Goal: Check status: Check status

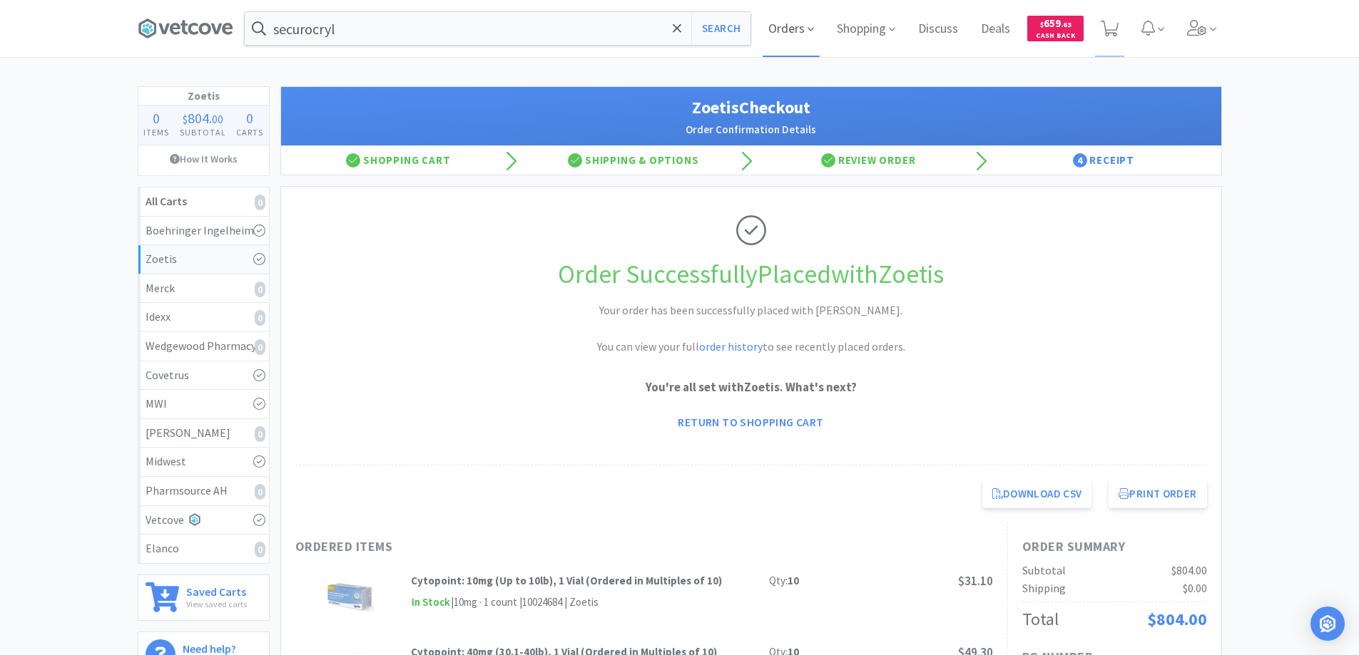
click at [780, 32] on span "Orders" at bounding box center [790, 28] width 57 height 57
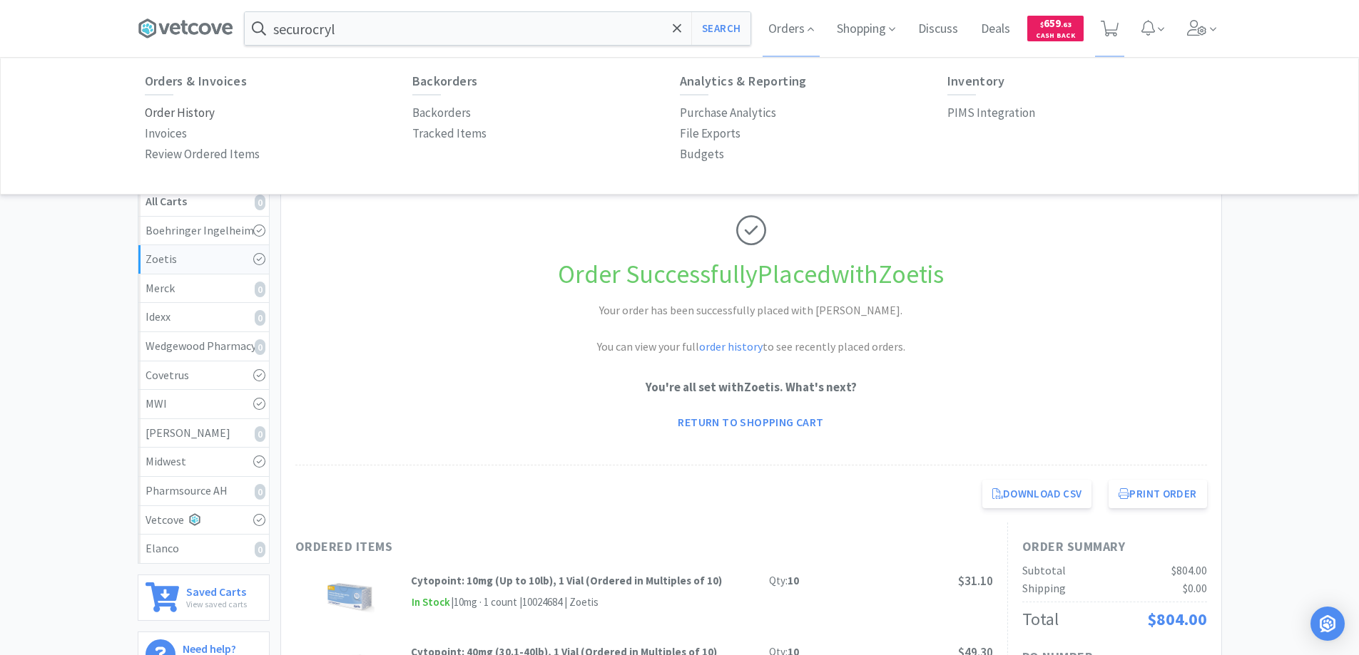
click at [193, 111] on p "Order History" at bounding box center [180, 112] width 70 height 19
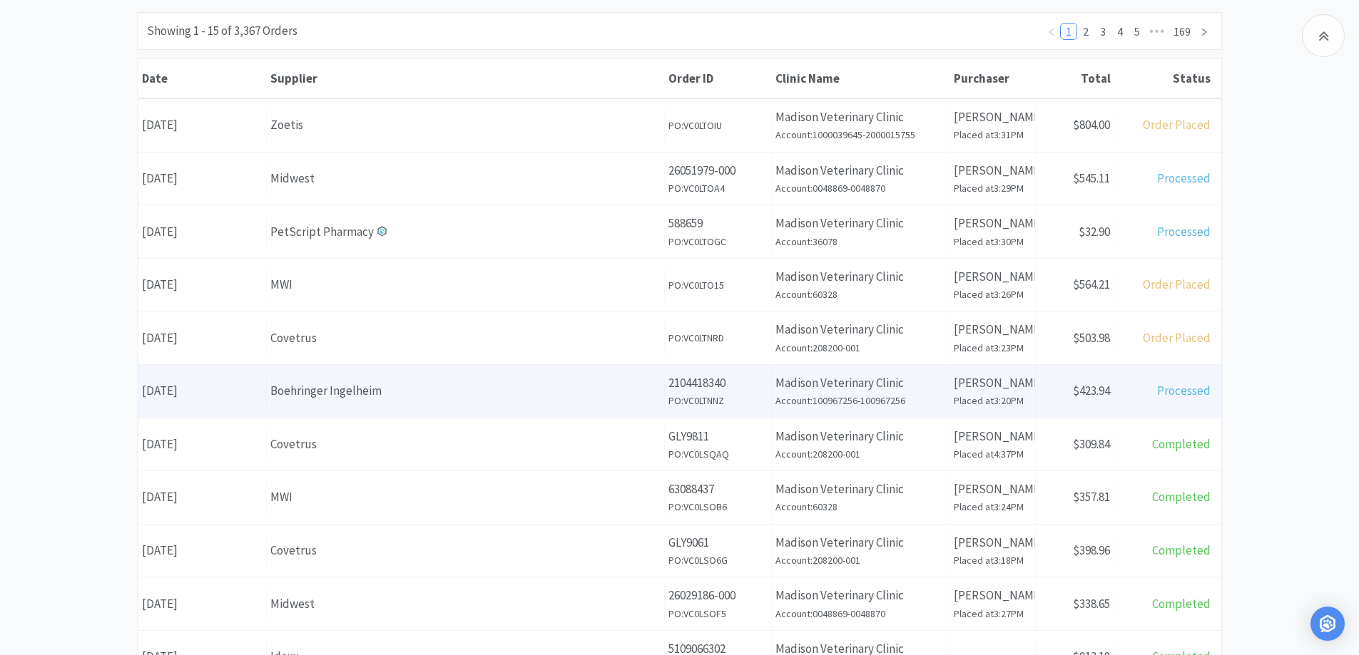
scroll to position [214, 0]
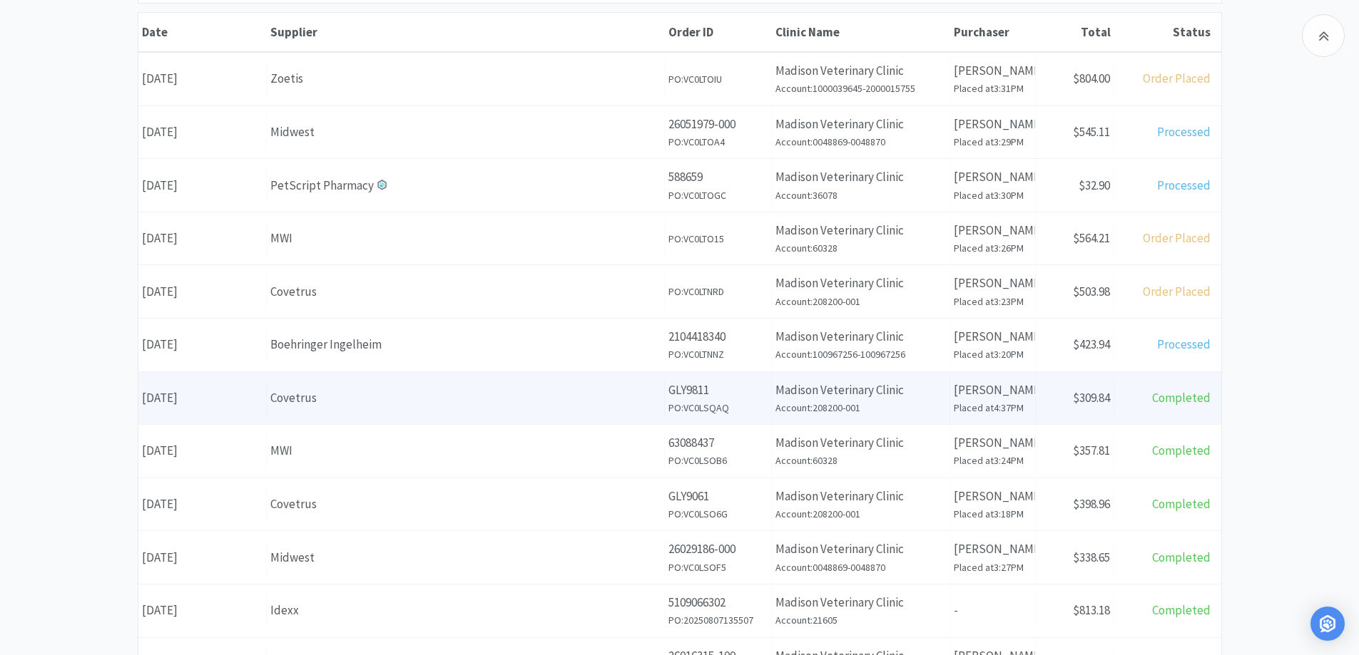
click at [375, 402] on div "Covetrus" at bounding box center [465, 398] width 390 height 19
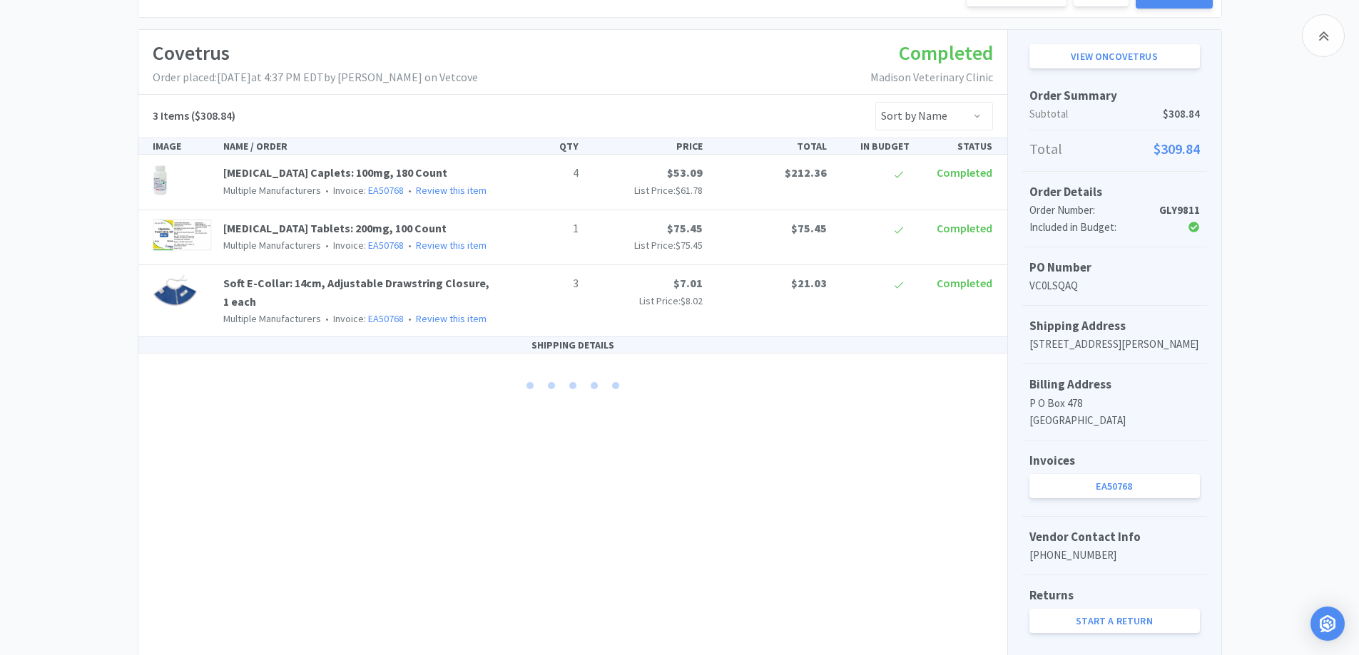
scroll to position [214, 0]
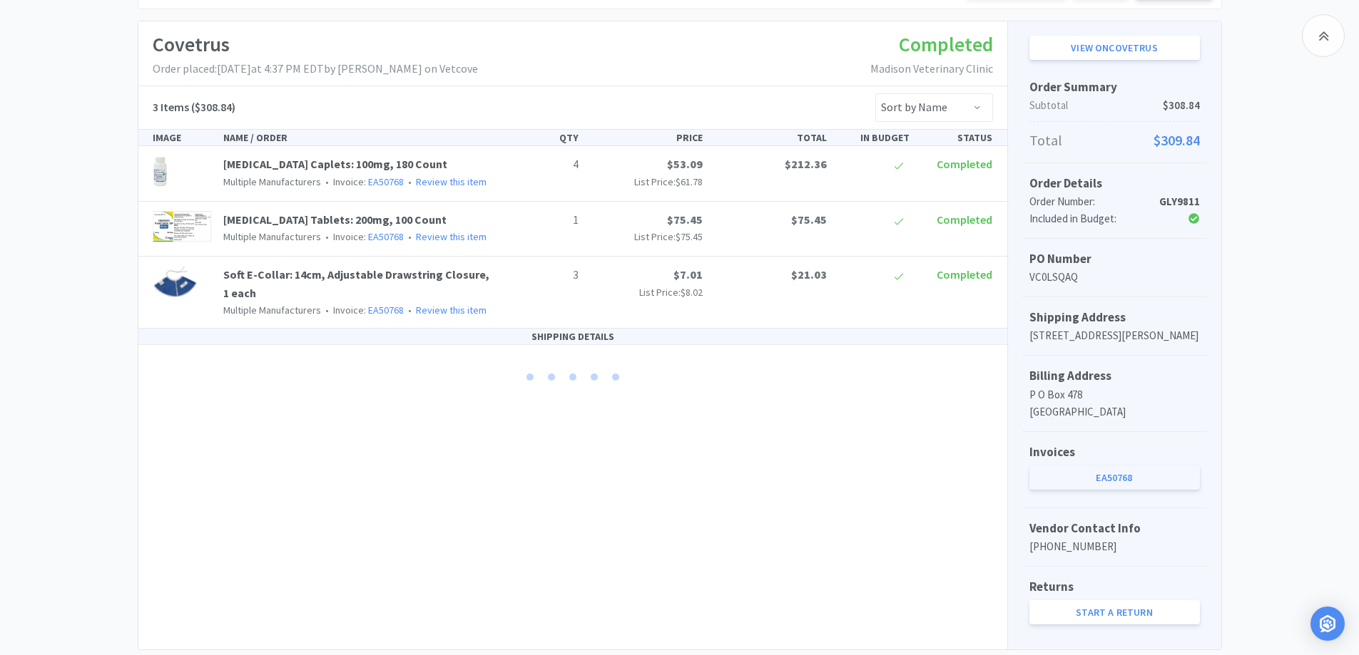
click at [1108, 490] on link "EA50768" at bounding box center [1114, 478] width 170 height 24
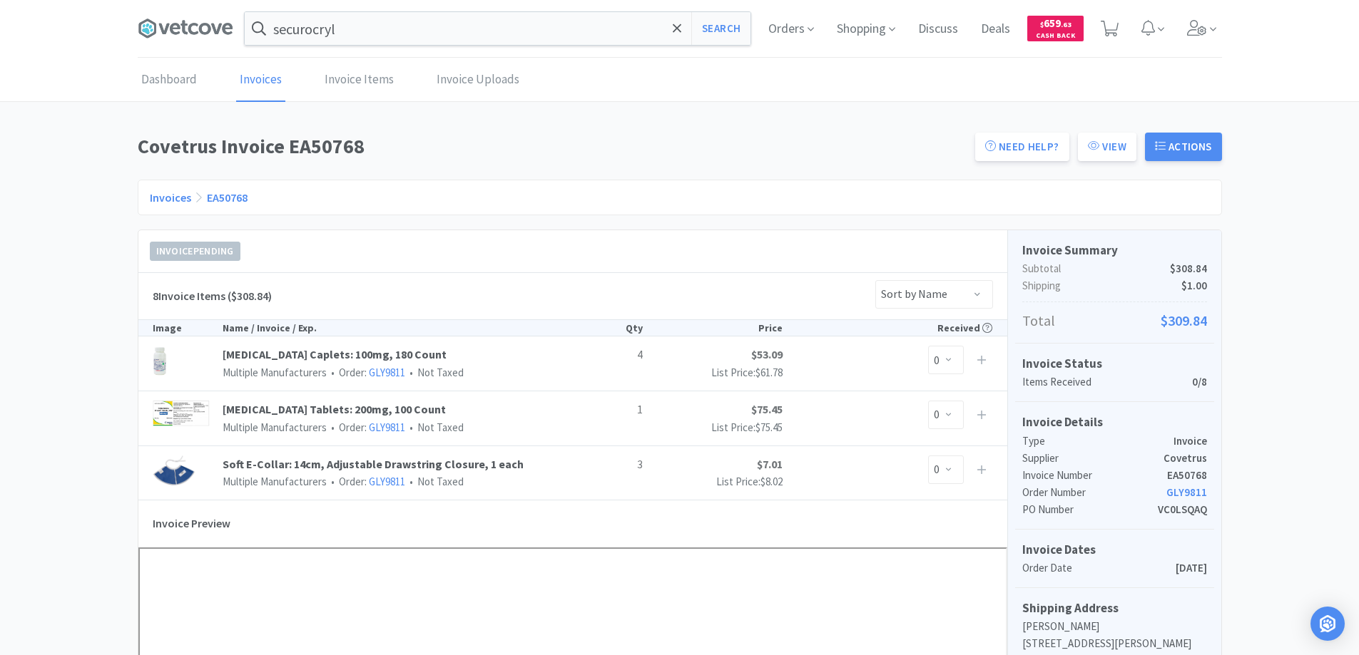
click at [160, 198] on link "Invoices" at bounding box center [170, 197] width 41 height 14
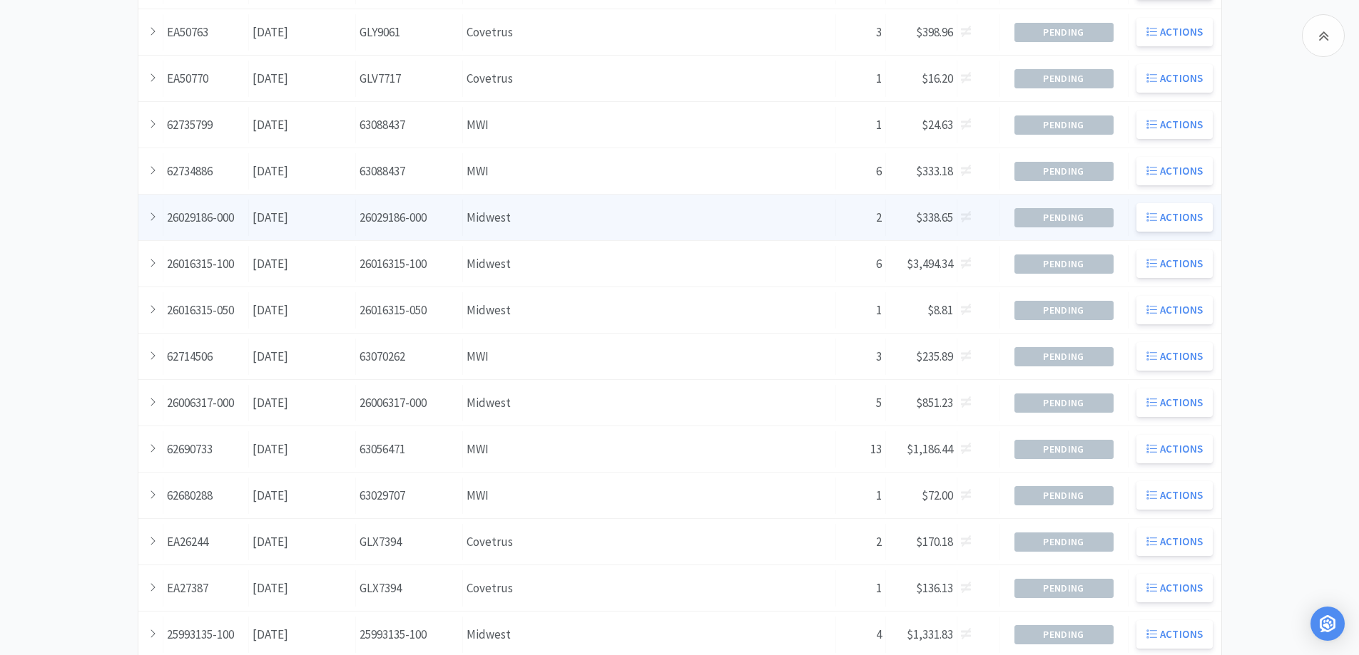
scroll to position [357, 0]
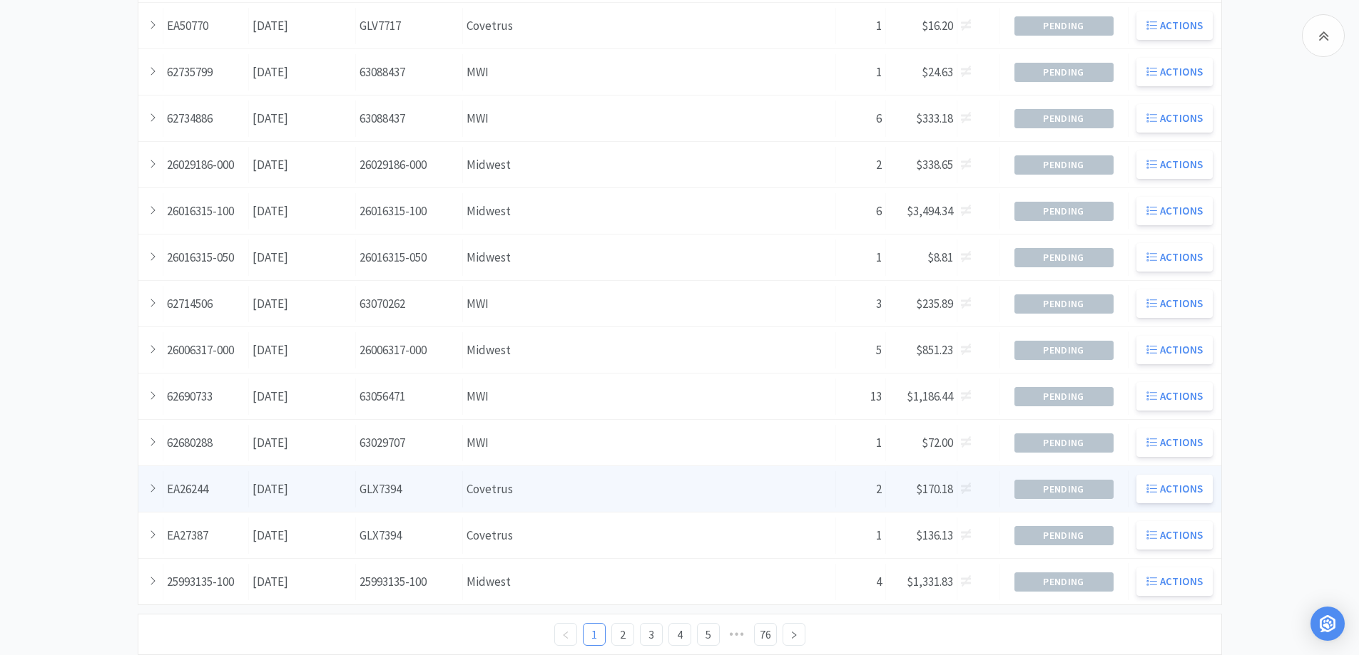
click at [603, 491] on div "Supplier Covetrus" at bounding box center [649, 489] width 373 height 36
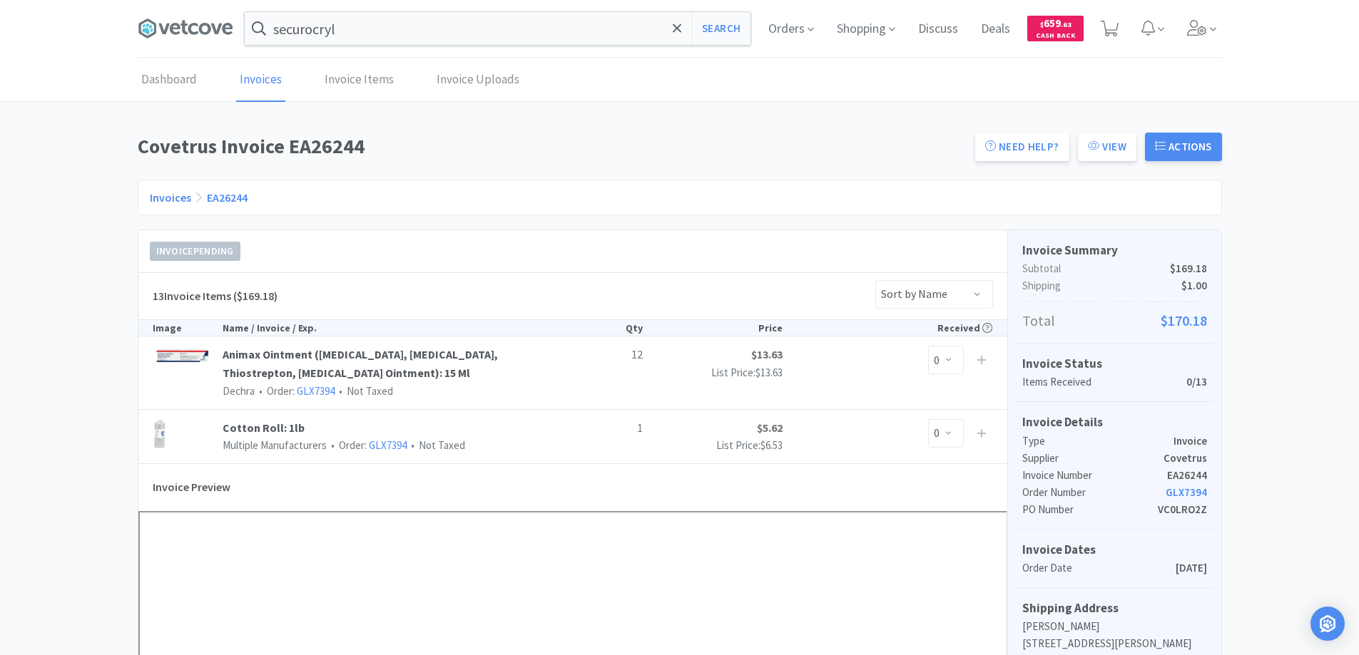
click at [178, 196] on link "Invoices" at bounding box center [170, 197] width 41 height 14
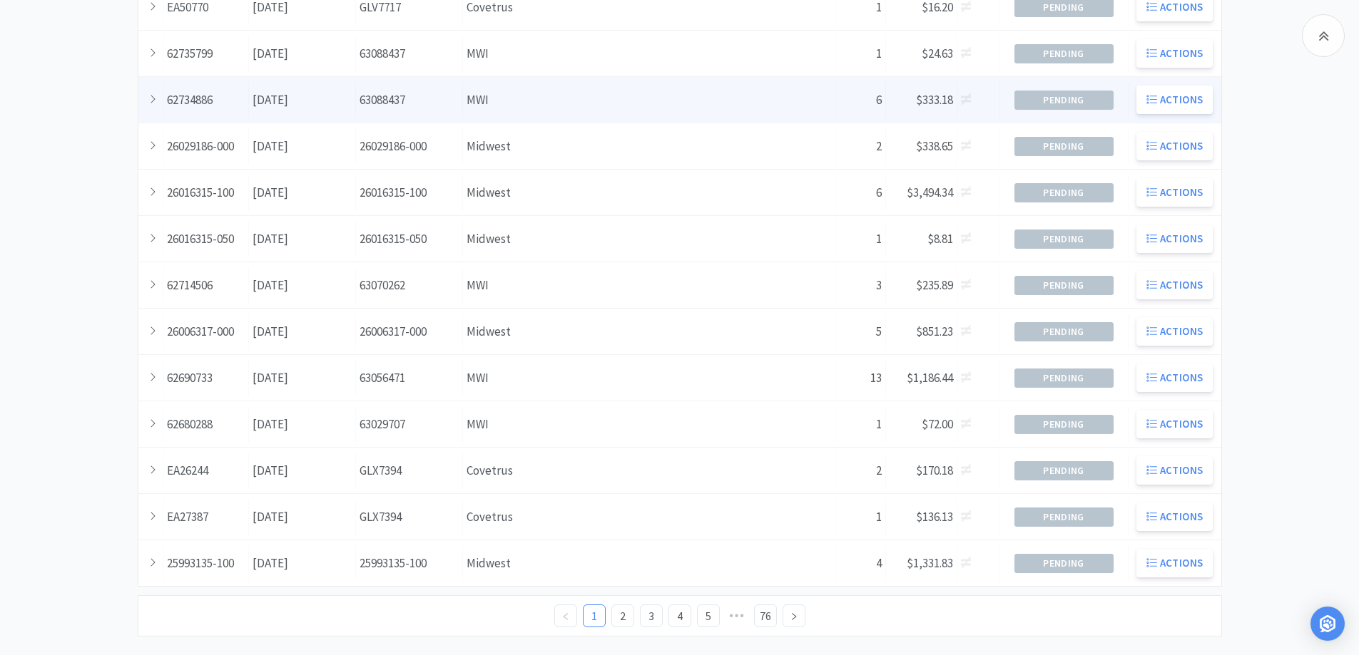
scroll to position [388, 0]
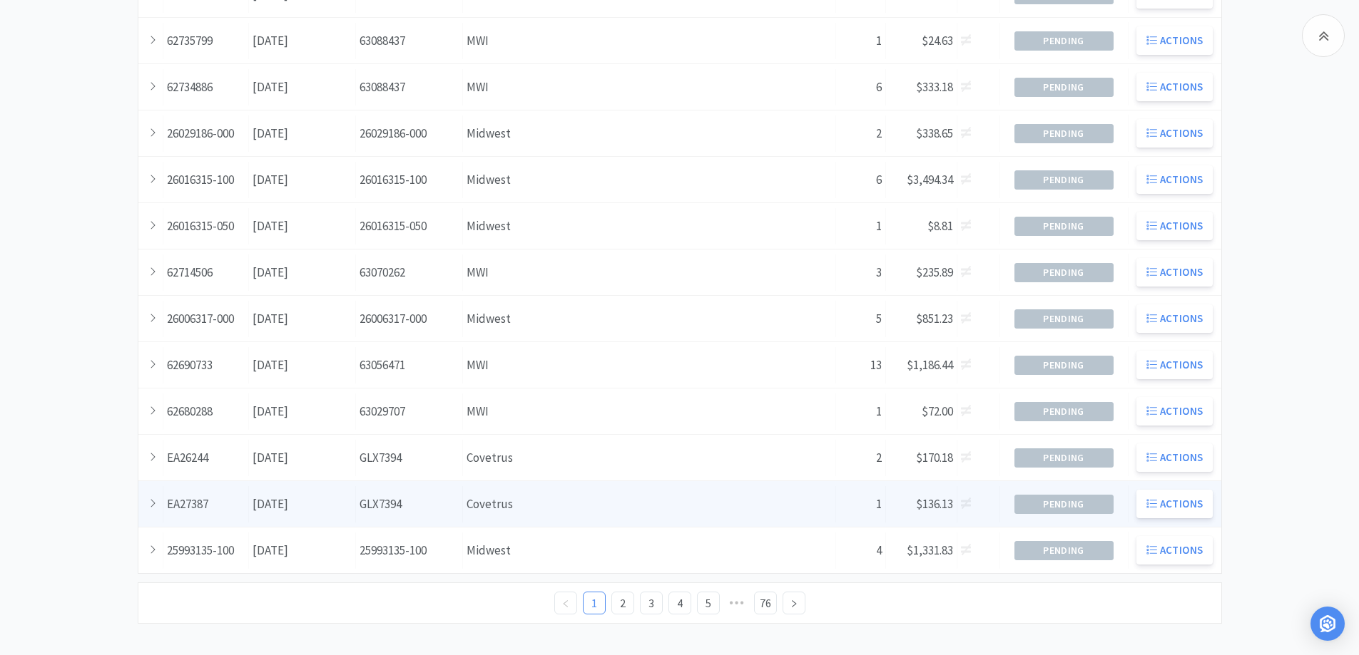
click at [565, 516] on div "Supplier Covetrus" at bounding box center [649, 504] width 373 height 36
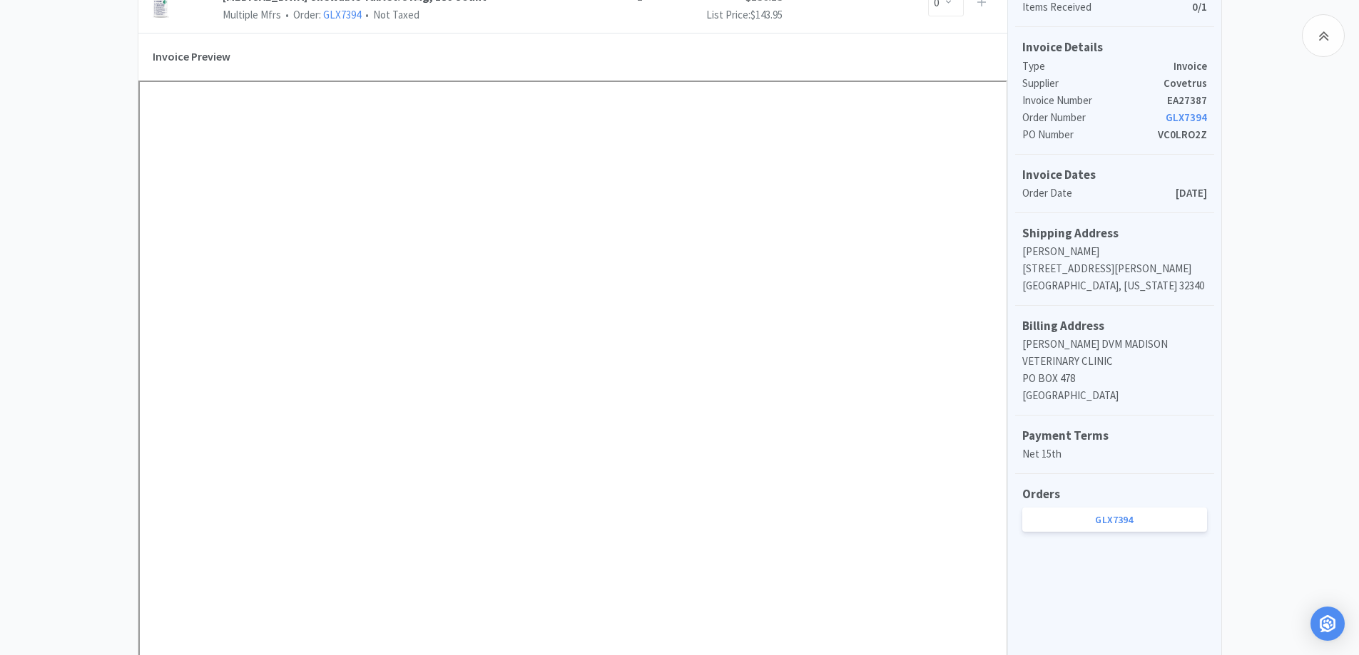
scroll to position [71, 0]
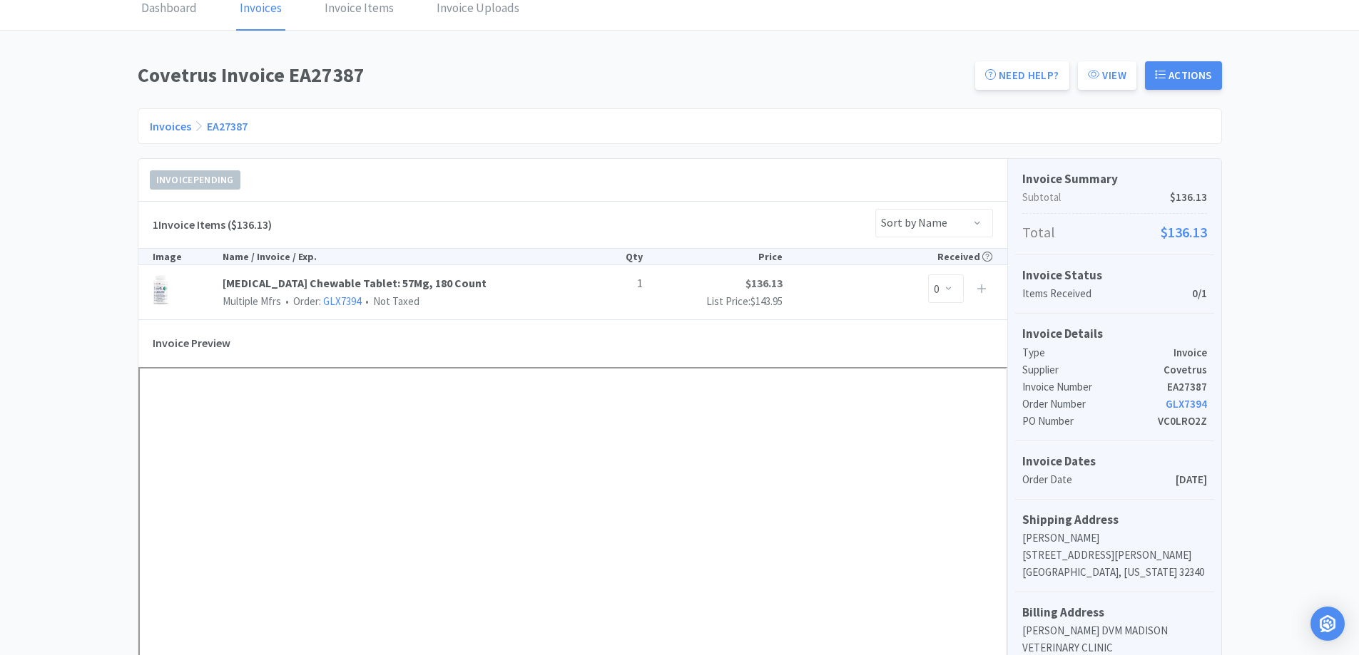
click at [169, 125] on link "Invoices" at bounding box center [170, 126] width 41 height 14
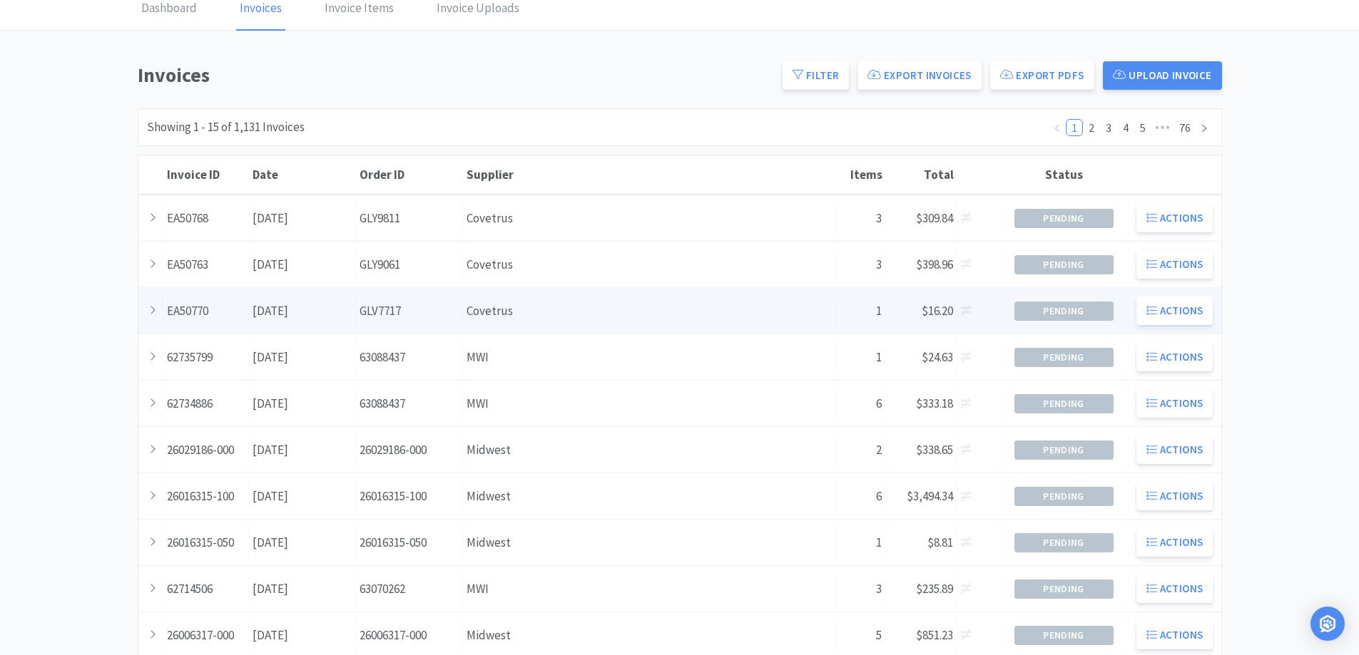
click at [544, 312] on div "Supplier Covetrus" at bounding box center [649, 311] width 373 height 36
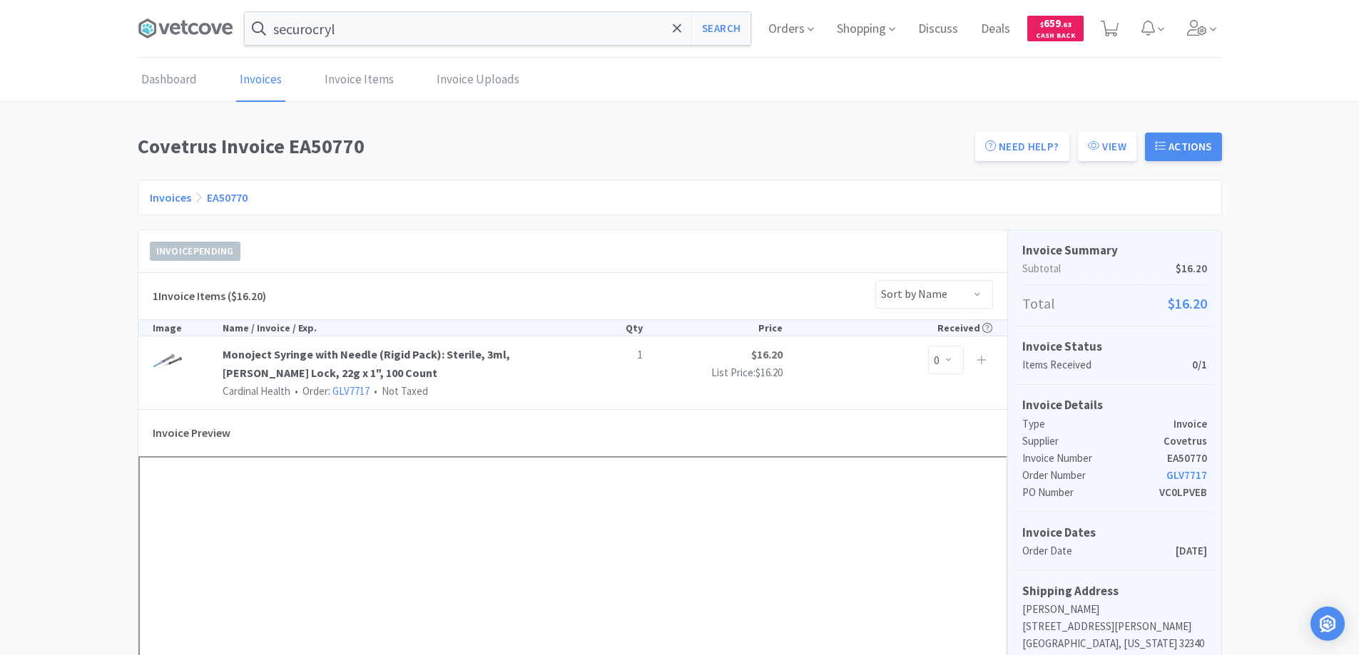
click at [166, 198] on link "Invoices" at bounding box center [170, 197] width 41 height 14
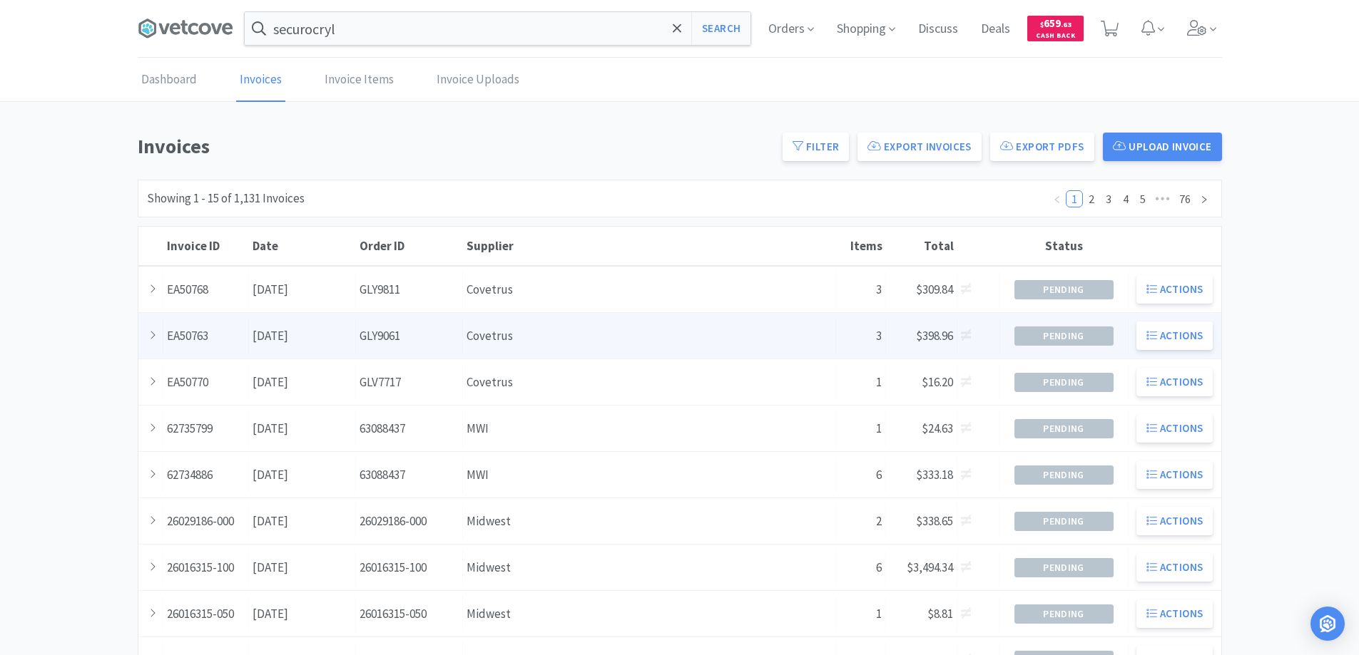
click at [441, 339] on div "Order ID GLY9061" at bounding box center [409, 336] width 107 height 36
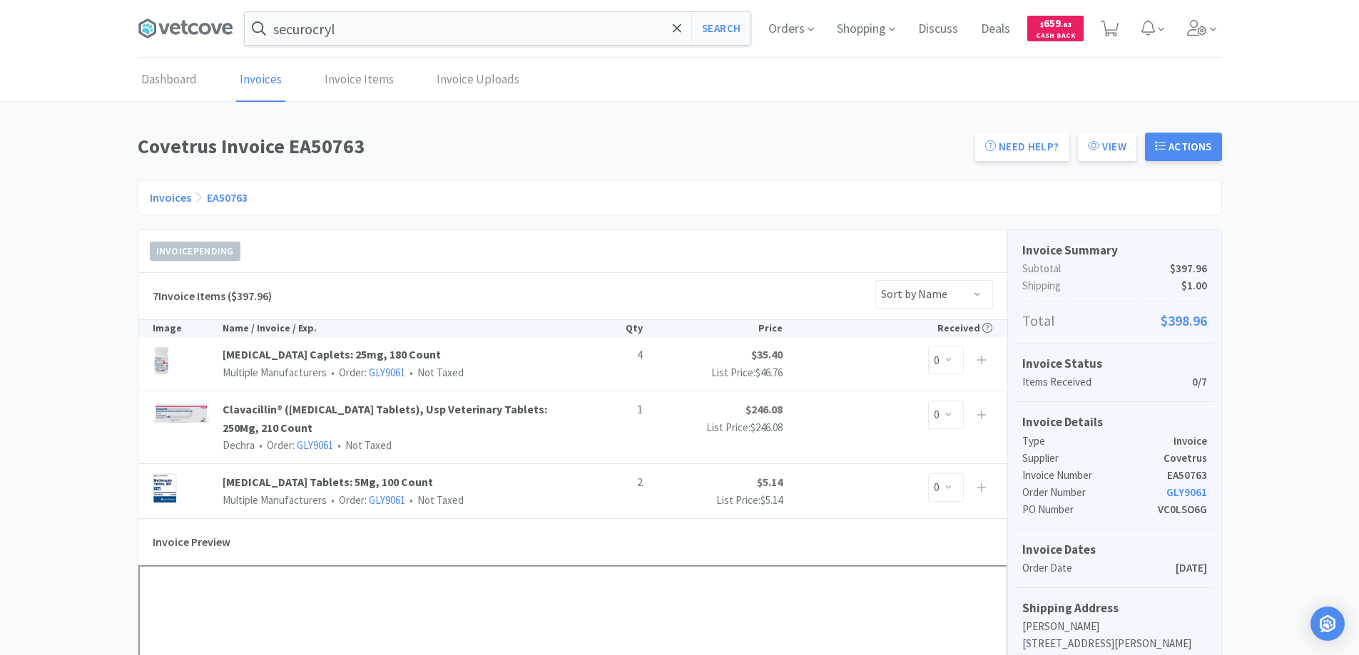
click at [175, 200] on link "Invoices" at bounding box center [170, 197] width 41 height 14
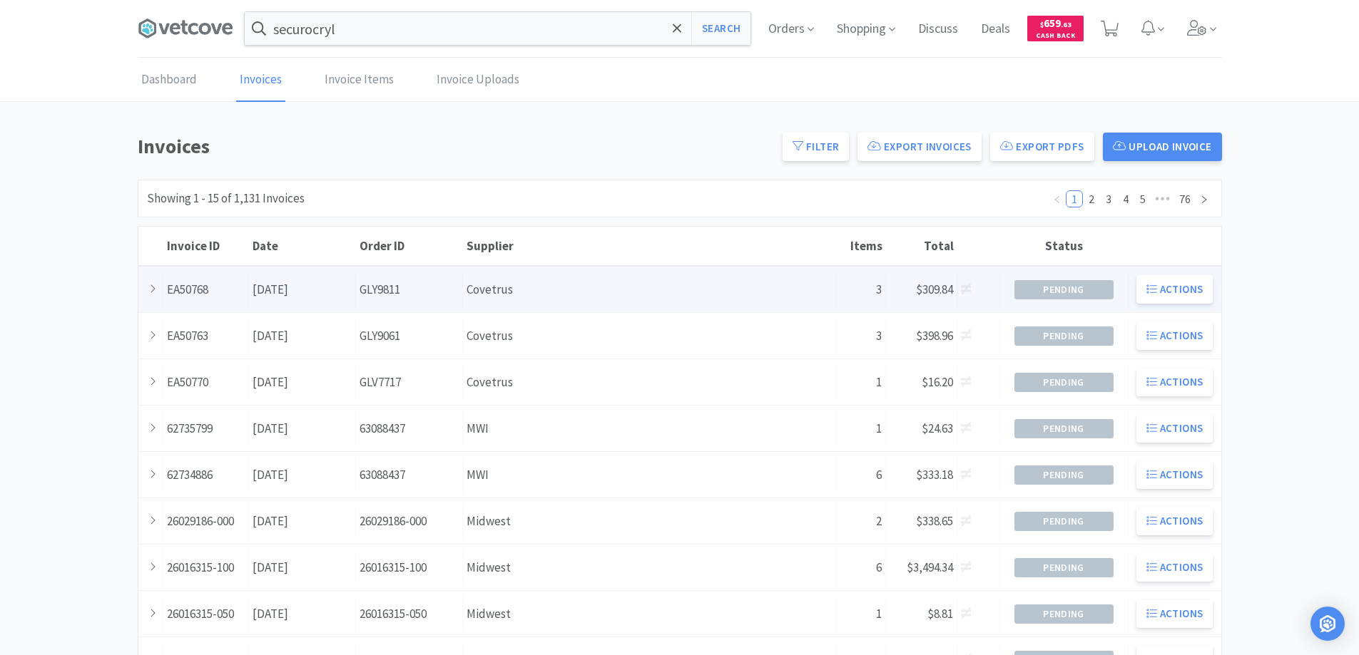
click at [552, 292] on div "Supplier Covetrus" at bounding box center [649, 290] width 373 height 36
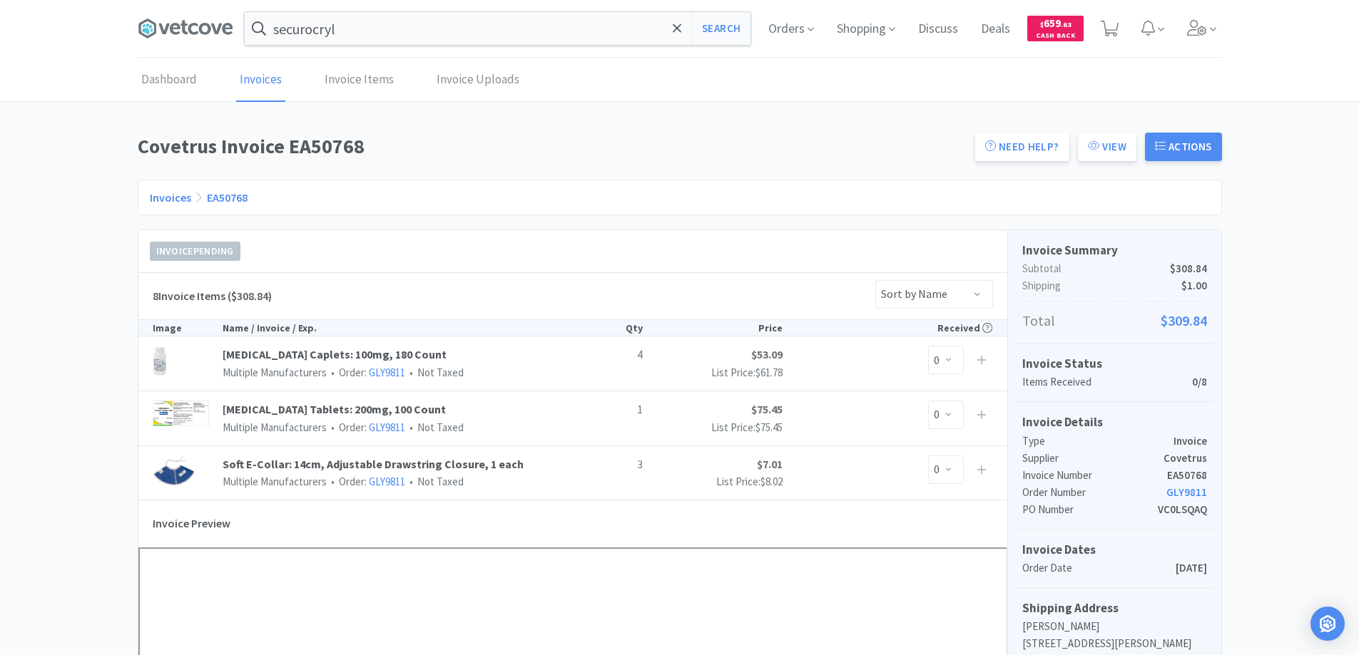
click at [167, 195] on link "Invoices" at bounding box center [170, 197] width 41 height 14
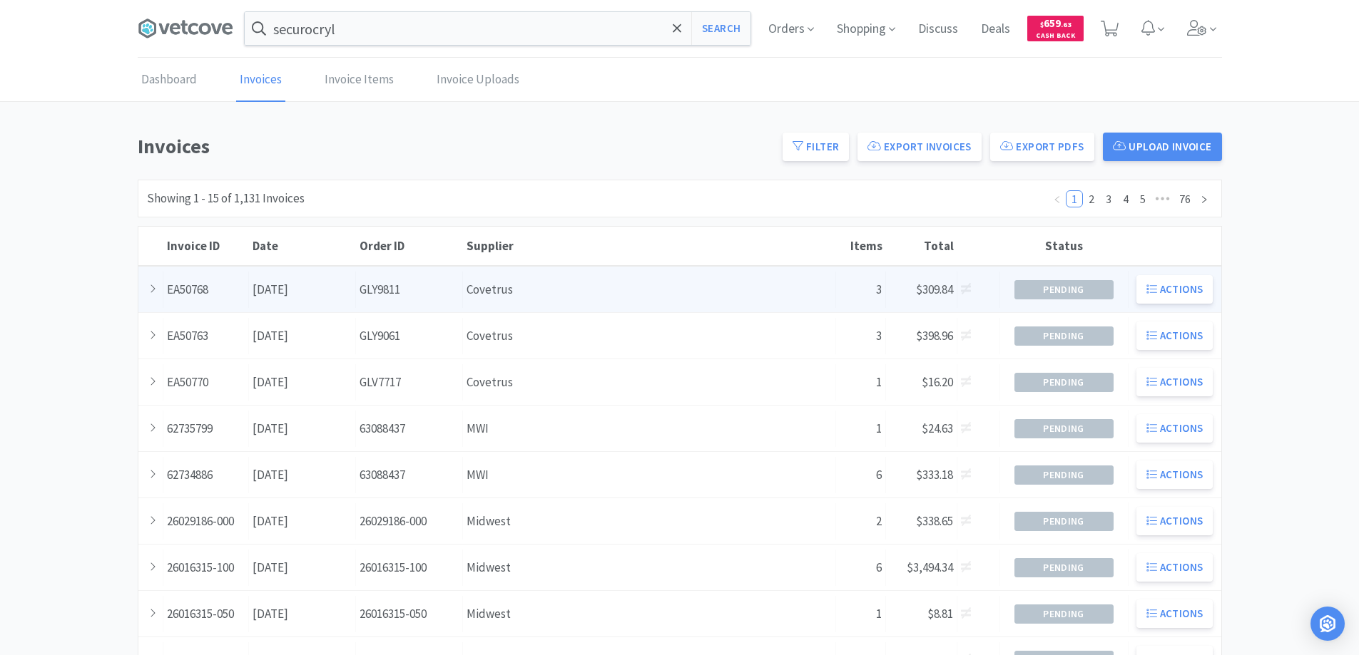
click at [464, 299] on div "Supplier Covetrus" at bounding box center [649, 290] width 373 height 36
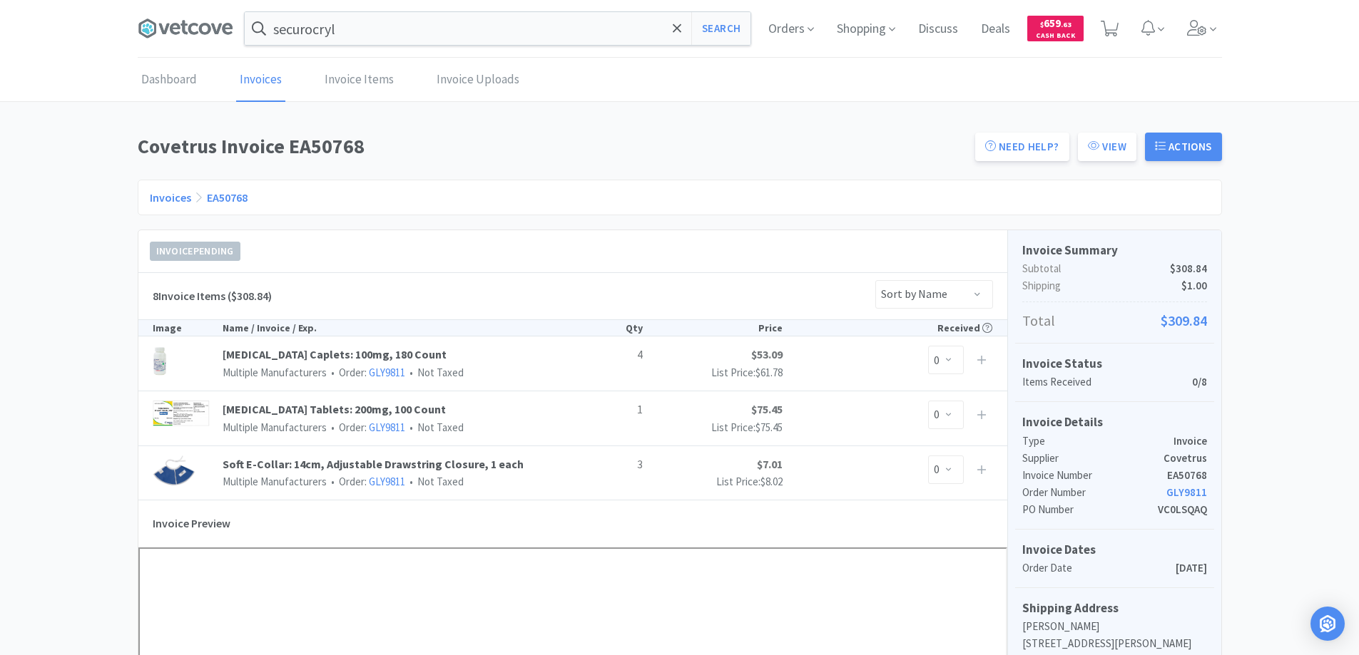
click at [167, 195] on link "Invoices" at bounding box center [170, 197] width 41 height 14
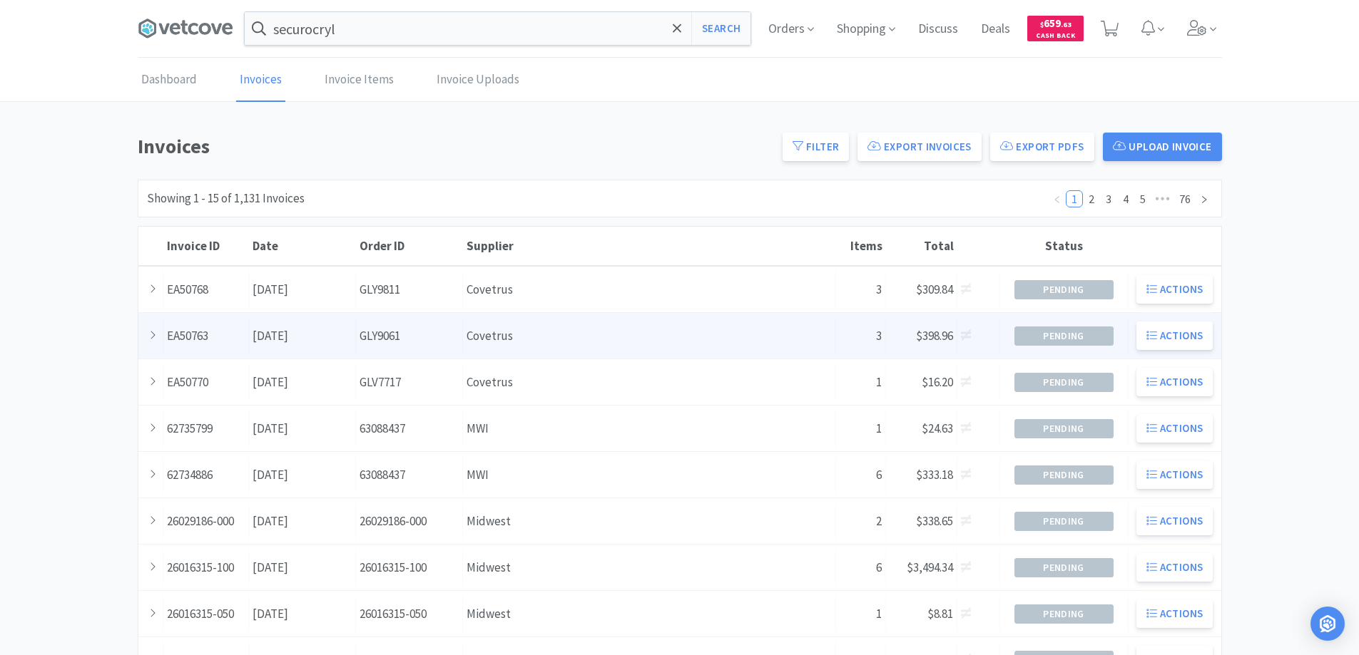
click at [422, 340] on div "Order ID GLY9061" at bounding box center [409, 336] width 107 height 36
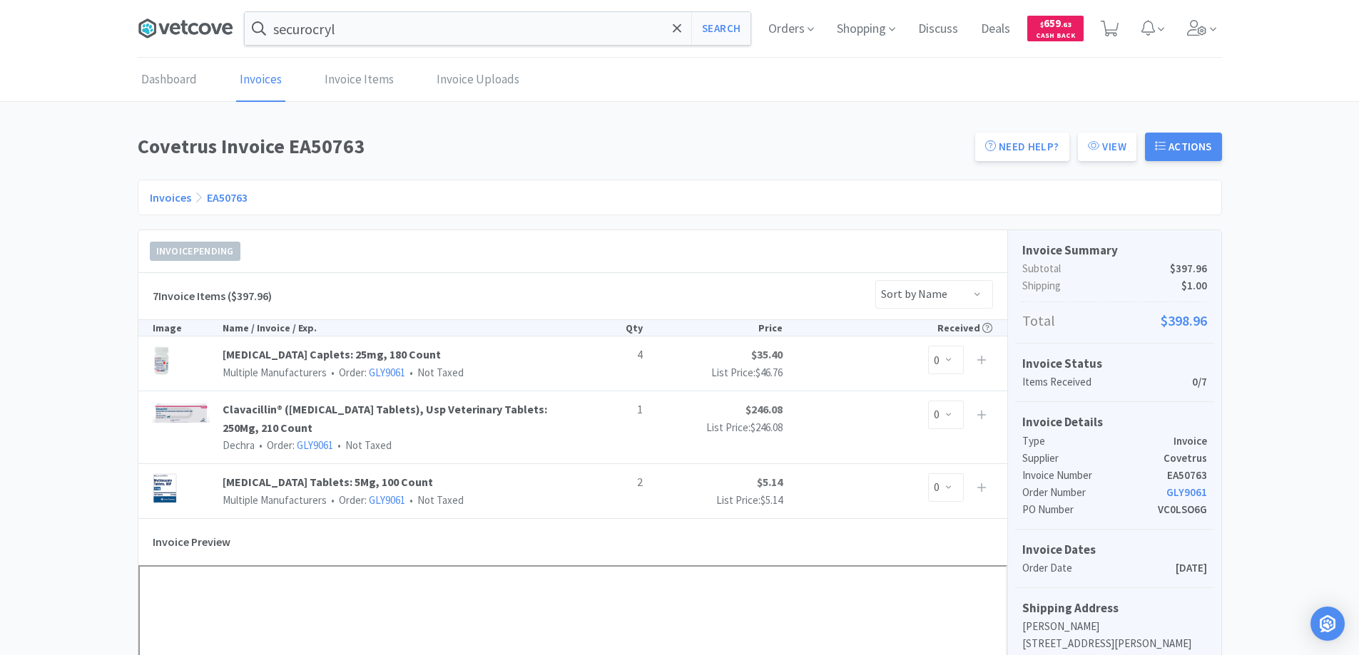
click at [185, 29] on icon at bounding box center [186, 28] width 96 height 21
